Goal: Task Accomplishment & Management: Complete application form

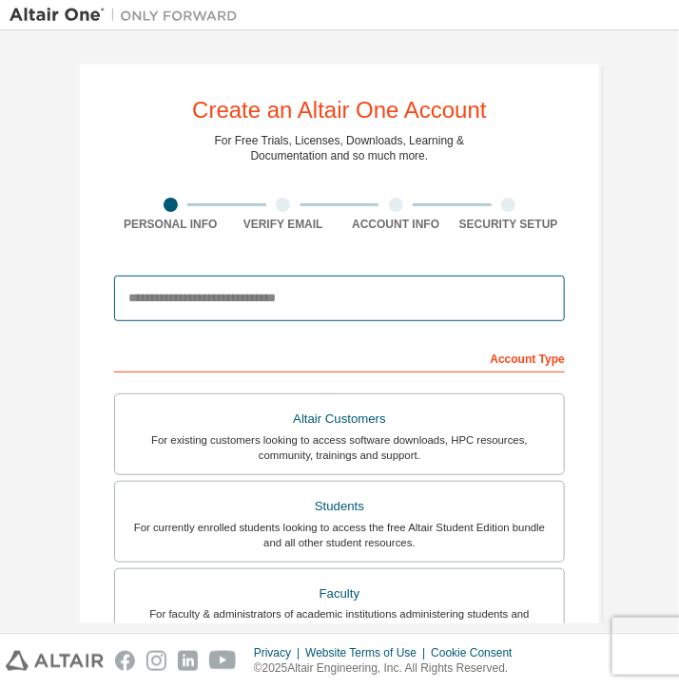
click at [172, 299] on input "email" at bounding box center [339, 299] width 451 height 46
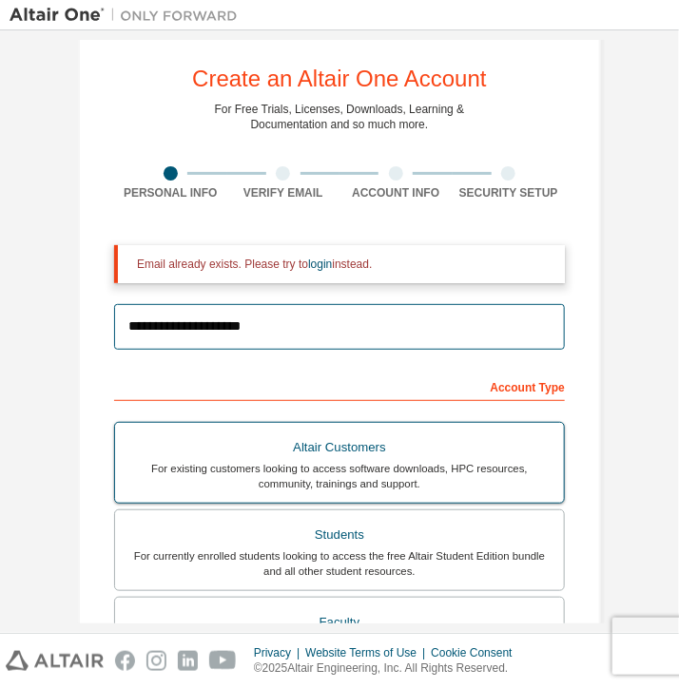
scroll to position [36, 0]
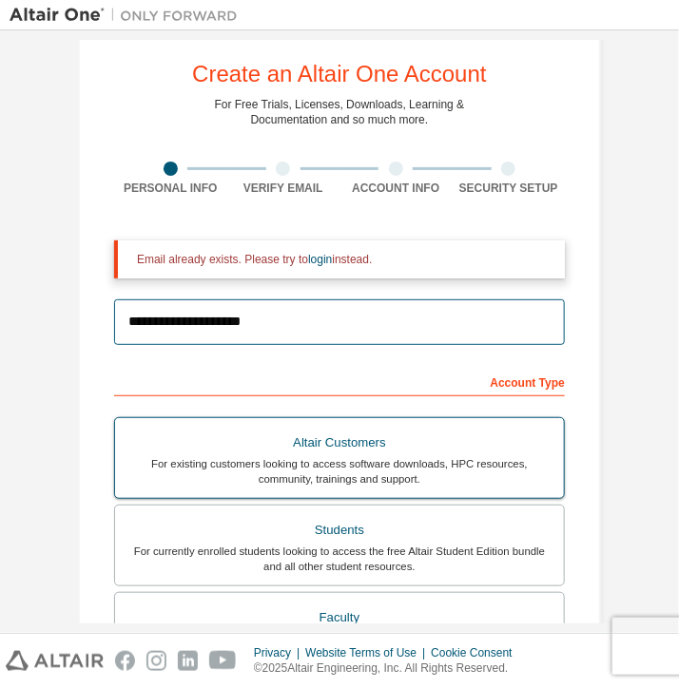
type input "**********"
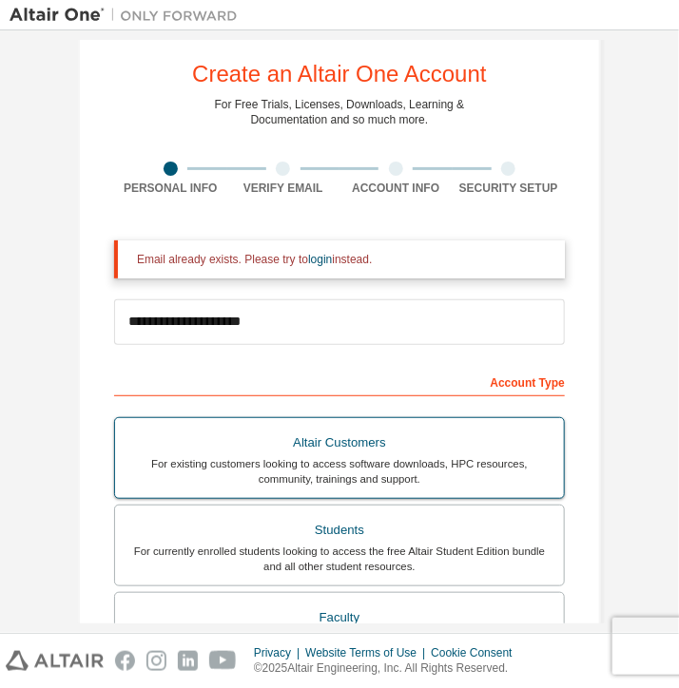
click at [287, 451] on div "Altair Customers" at bounding box center [339, 443] width 426 height 27
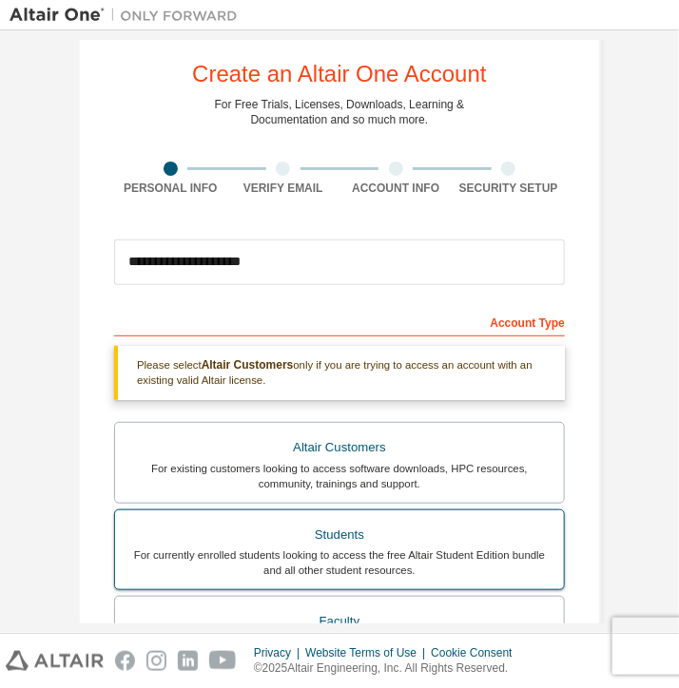
click at [311, 549] on div "For currently enrolled students looking to access the free Altair Student Editi…" at bounding box center [339, 563] width 426 height 30
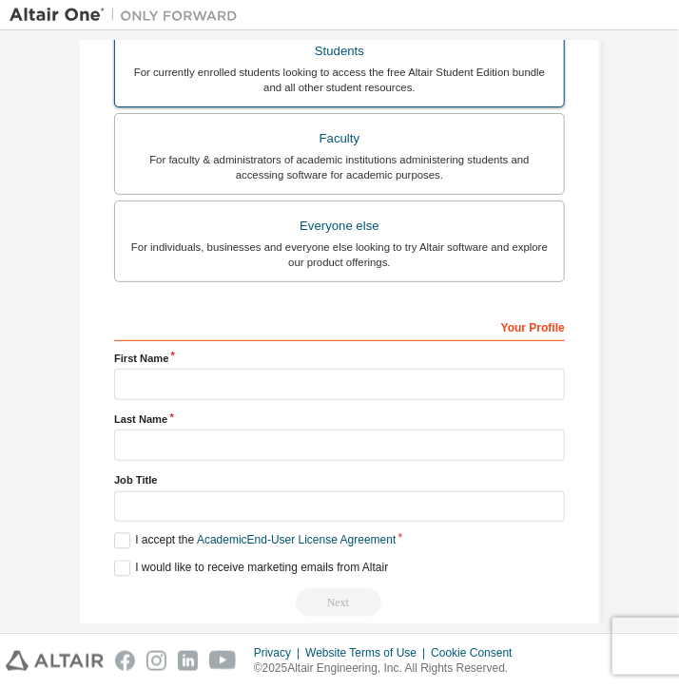
scroll to position [509, 0]
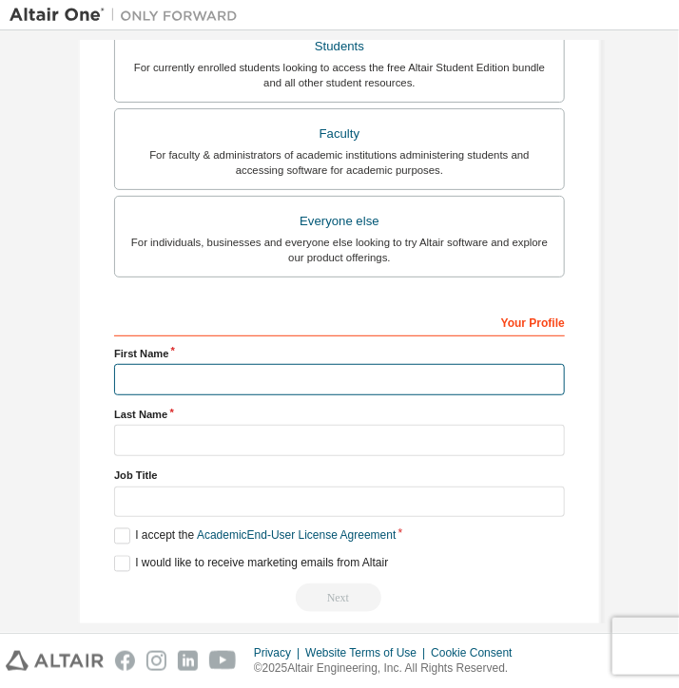
click at [197, 369] on input "text" at bounding box center [339, 379] width 451 height 31
type input "*****"
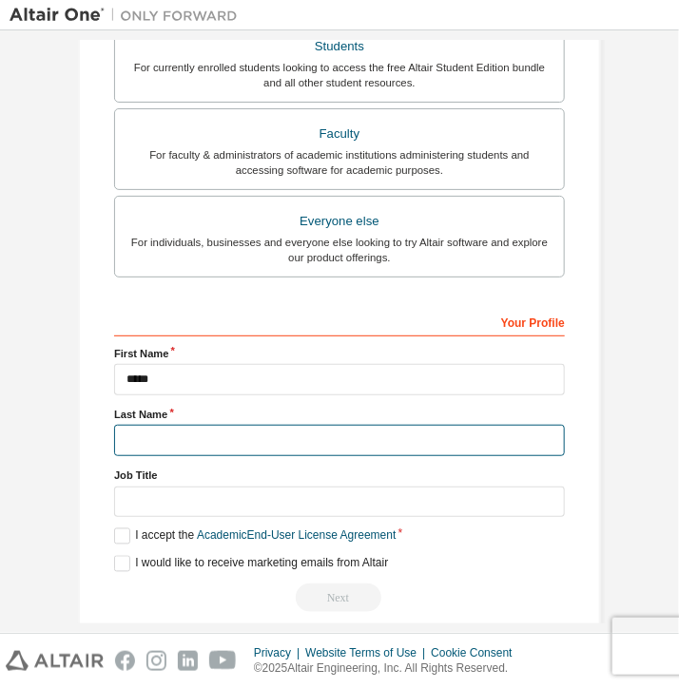
click at [184, 446] on input "text" at bounding box center [339, 440] width 451 height 31
type input "******"
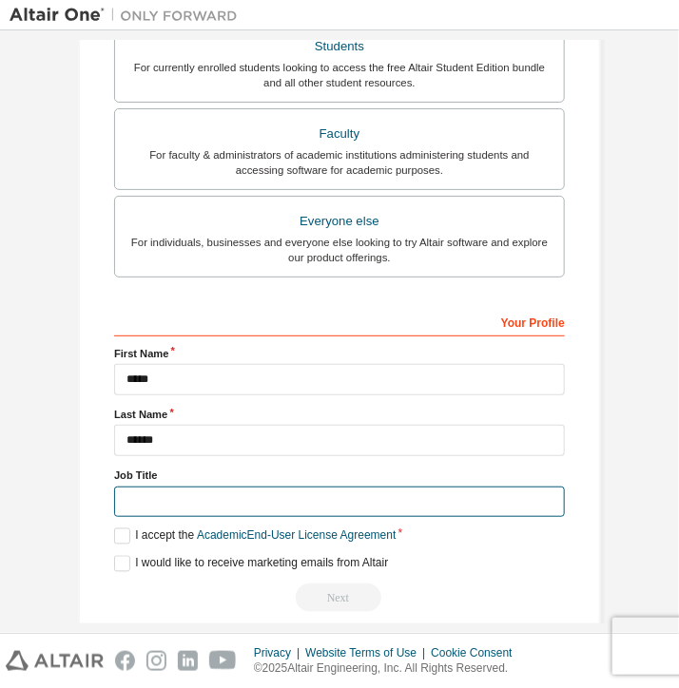
click at [176, 504] on input "text" at bounding box center [339, 502] width 451 height 31
type input "*******"
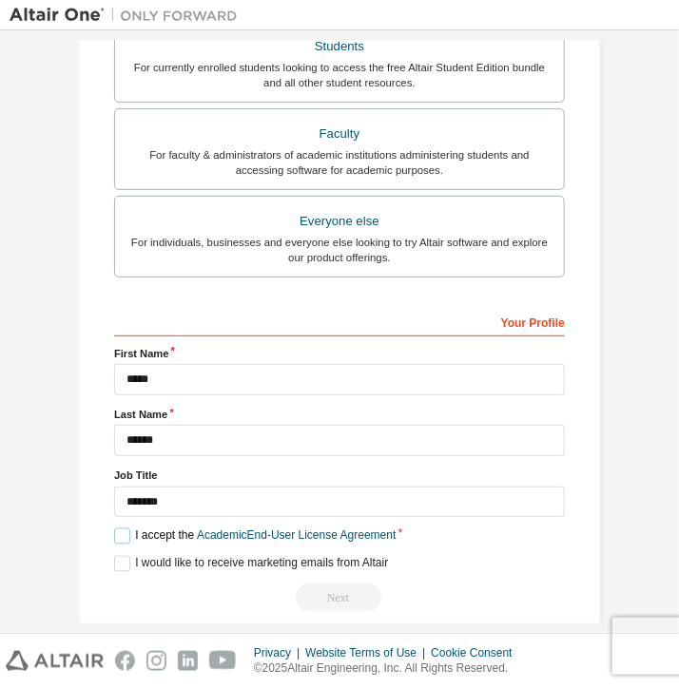
click at [132, 531] on label "I accept the Academic End-User License Agreement" at bounding box center [254, 537] width 281 height 16
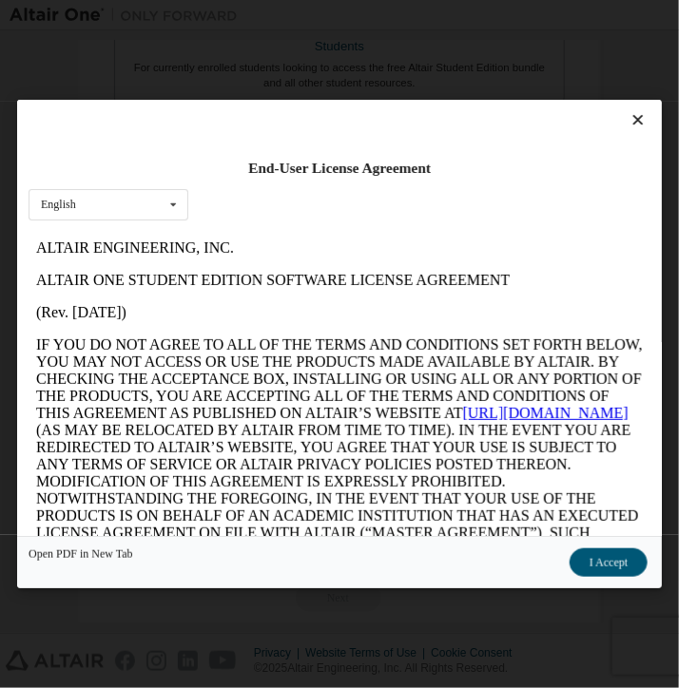
scroll to position [0, 0]
click at [615, 555] on button "I Accept" at bounding box center [608, 563] width 78 height 29
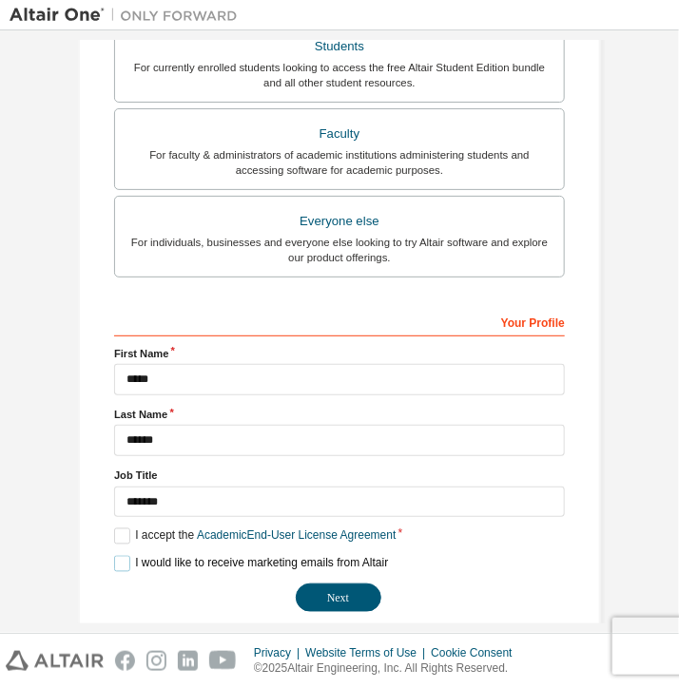
click at [122, 562] on label "I would like to receive marketing emails from Altair" at bounding box center [251, 564] width 274 height 16
click at [350, 597] on button "Next" at bounding box center [339, 598] width 86 height 29
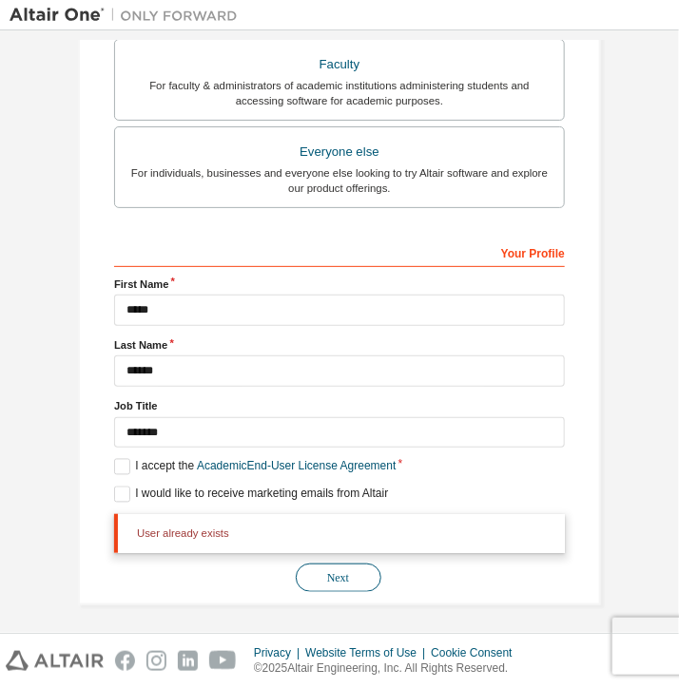
click at [349, 569] on button "Next" at bounding box center [339, 578] width 86 height 29
click at [352, 578] on button "Next" at bounding box center [339, 578] width 86 height 29
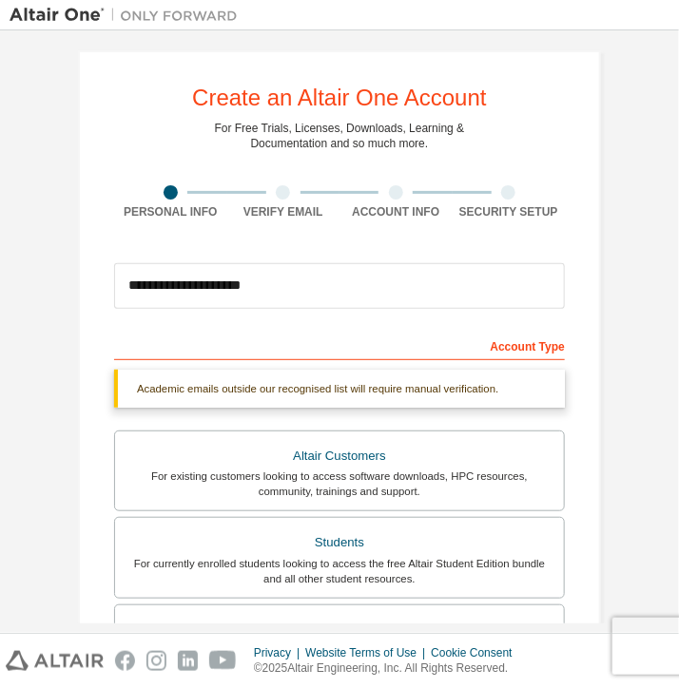
scroll to position [0, 0]
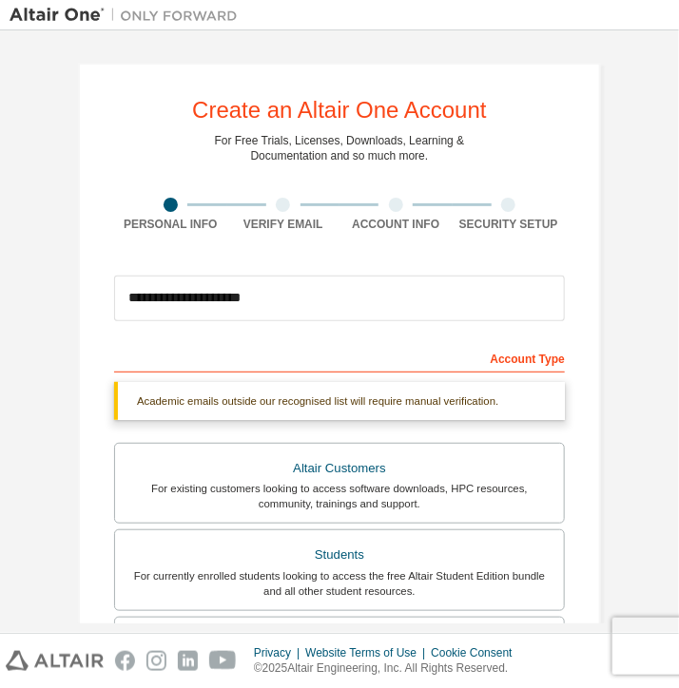
click at [71, 13] on img at bounding box center [129, 15] width 238 height 19
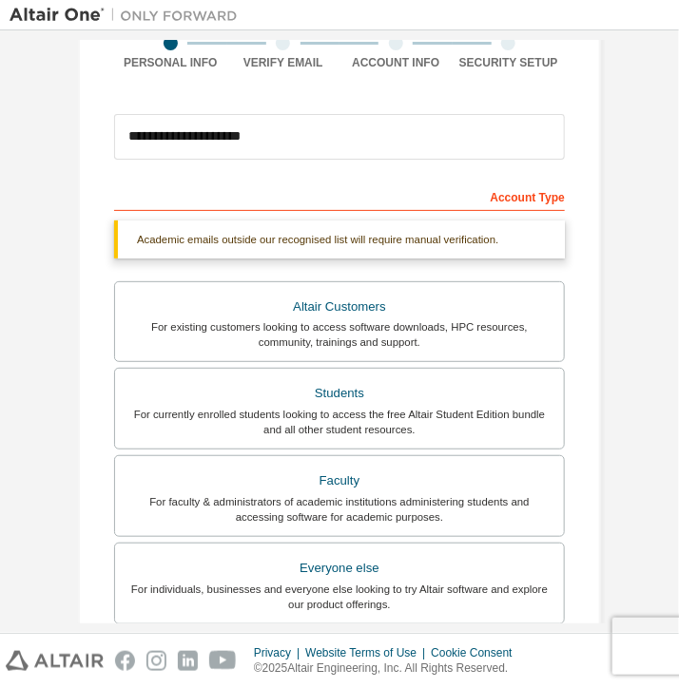
scroll to position [161, 0]
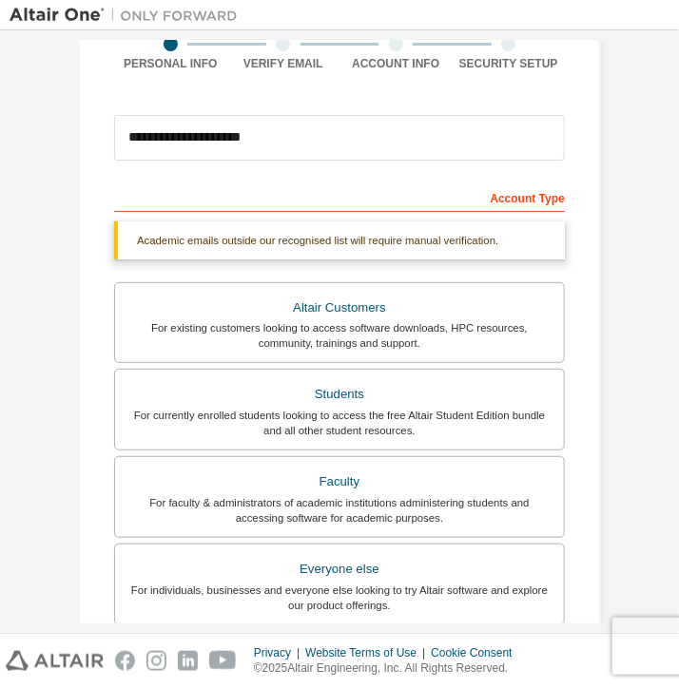
click at [207, 237] on div "Academic emails outside our recognised list will require manual verification." at bounding box center [339, 241] width 451 height 38
